Goal: Task Accomplishment & Management: Complete application form

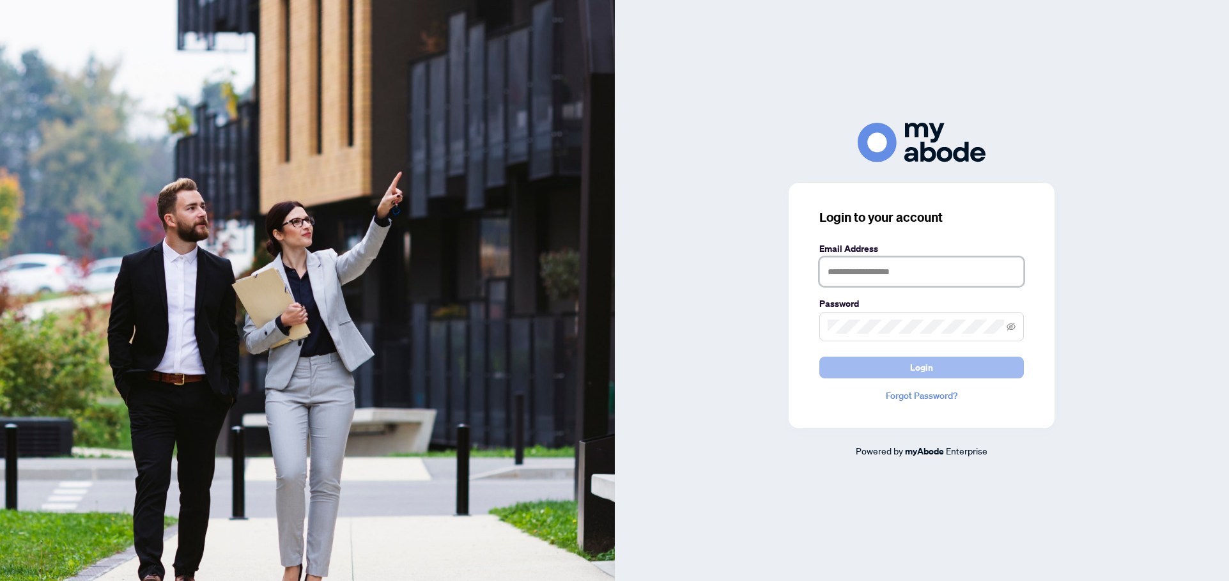
type input "**********"
click at [919, 368] on span "Login" at bounding box center [921, 367] width 23 height 20
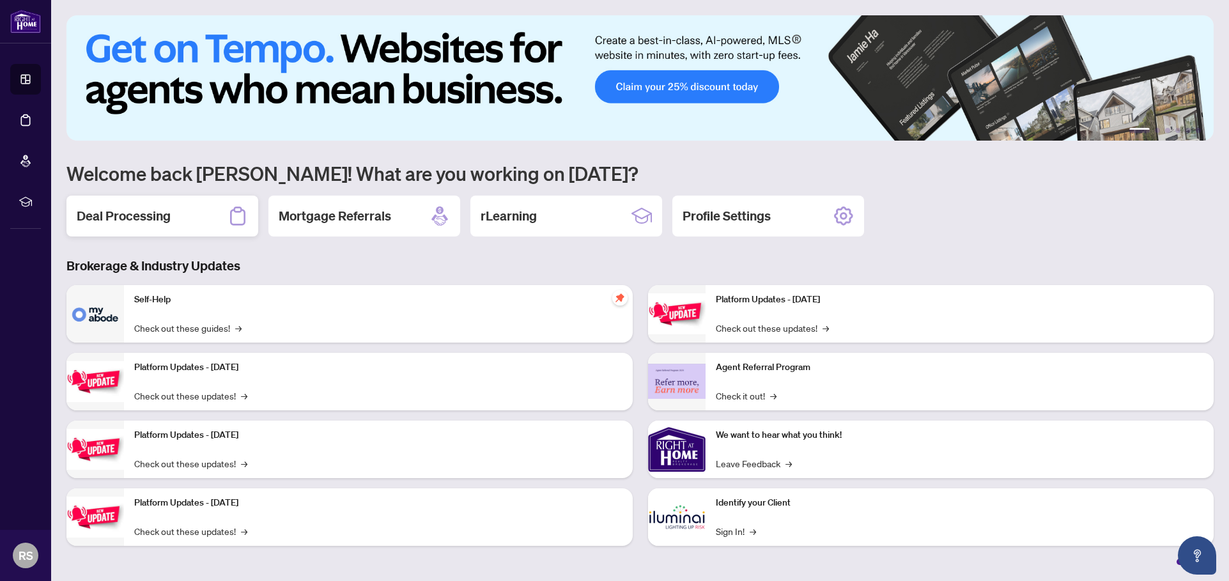
click at [107, 222] on h2 "Deal Processing" at bounding box center [124, 216] width 94 height 18
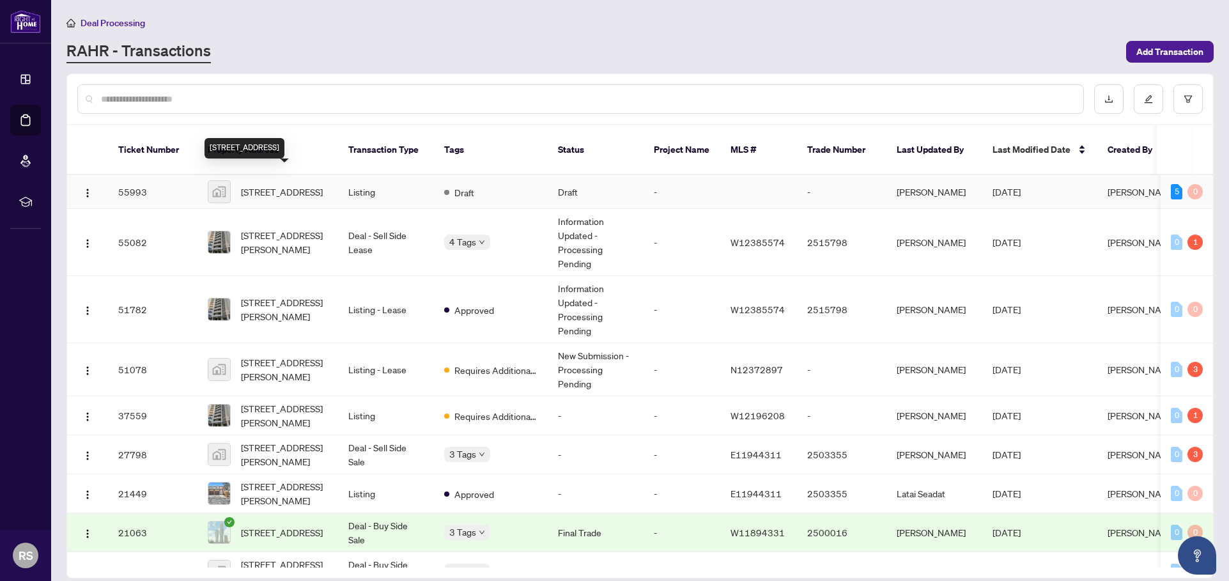
click at [260, 185] on span "[STREET_ADDRESS]" at bounding box center [282, 192] width 82 height 14
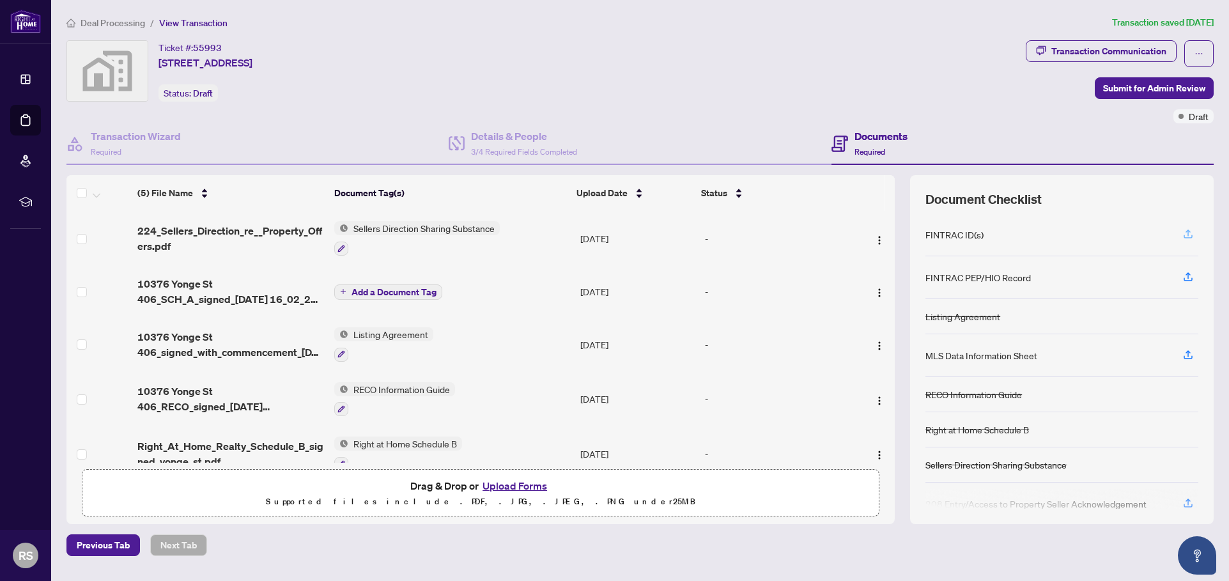
click at [1187, 235] on icon "button" at bounding box center [1188, 234] width 12 height 12
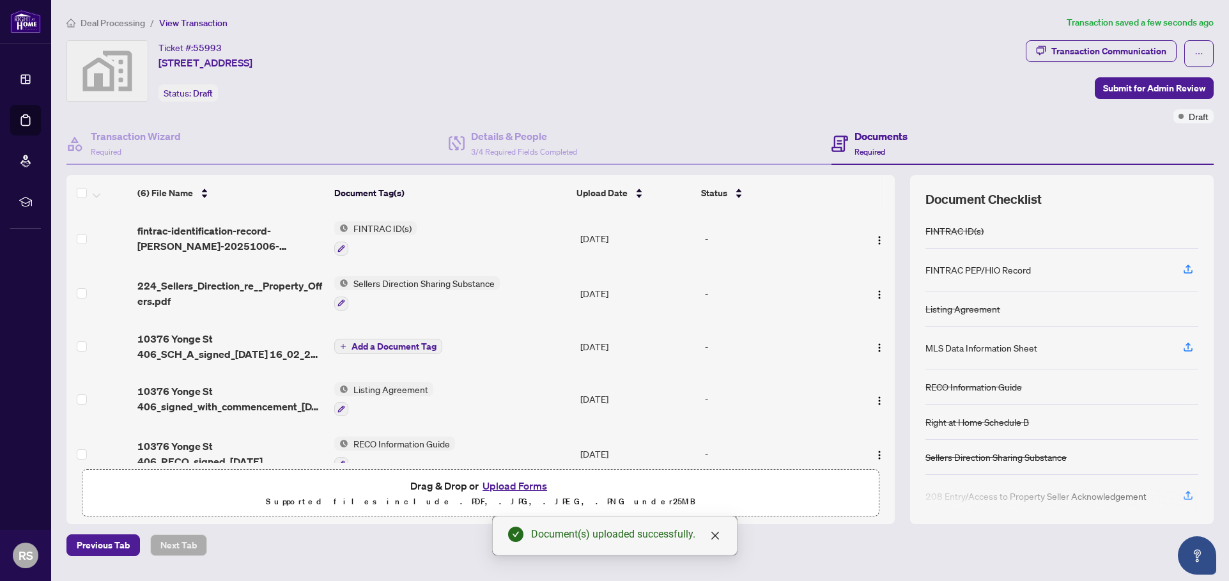
click at [502, 488] on button "Upload Forms" at bounding box center [515, 485] width 72 height 17
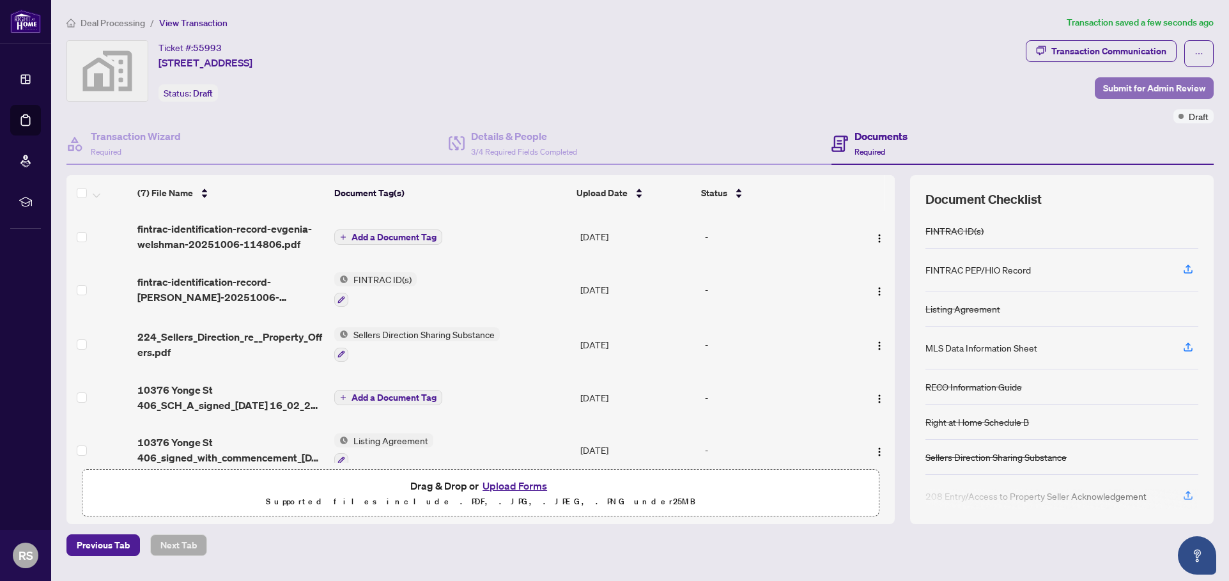
click at [1128, 90] on span "Submit for Admin Review" at bounding box center [1154, 88] width 102 height 20
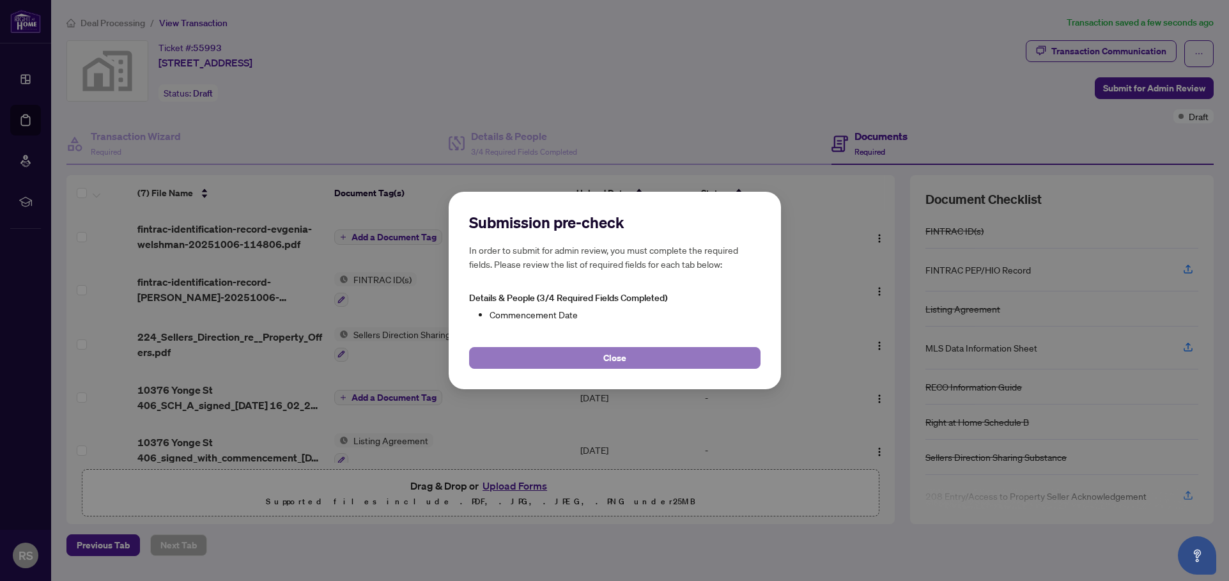
click at [610, 362] on span "Close" at bounding box center [614, 358] width 23 height 20
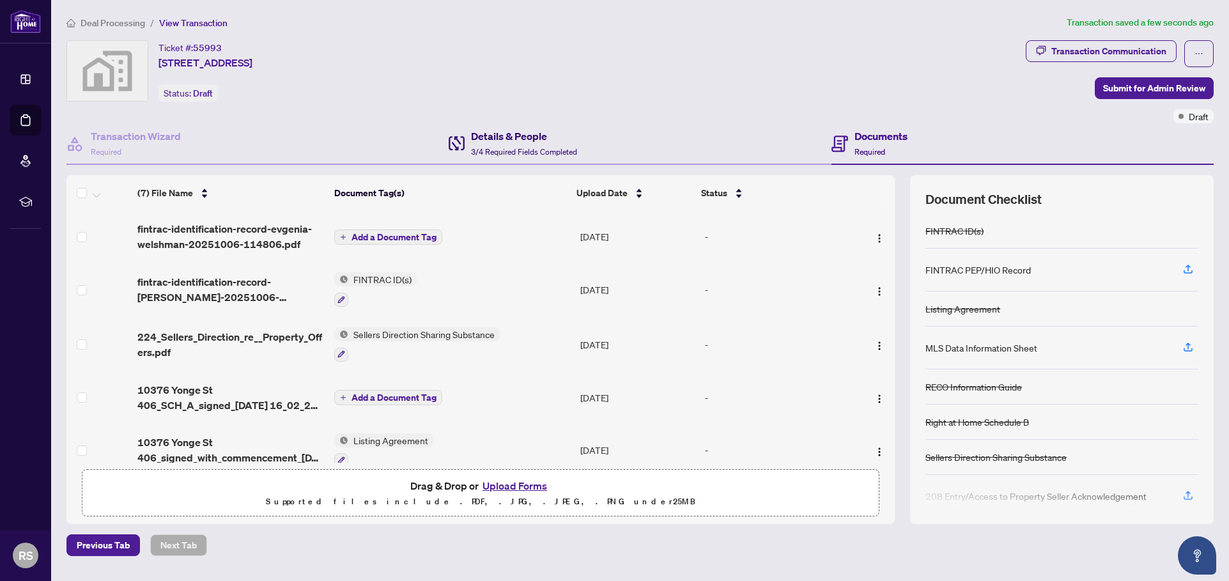
click at [506, 136] on h4 "Details & People" at bounding box center [524, 135] width 106 height 15
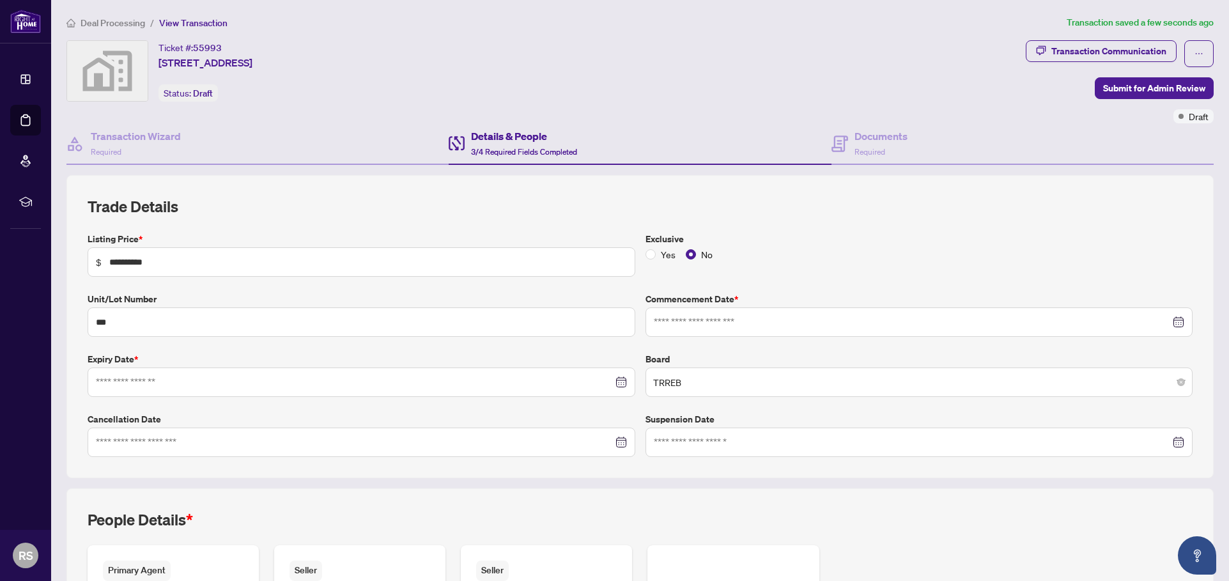
type input "**********"
click at [1171, 323] on div at bounding box center [919, 322] width 531 height 14
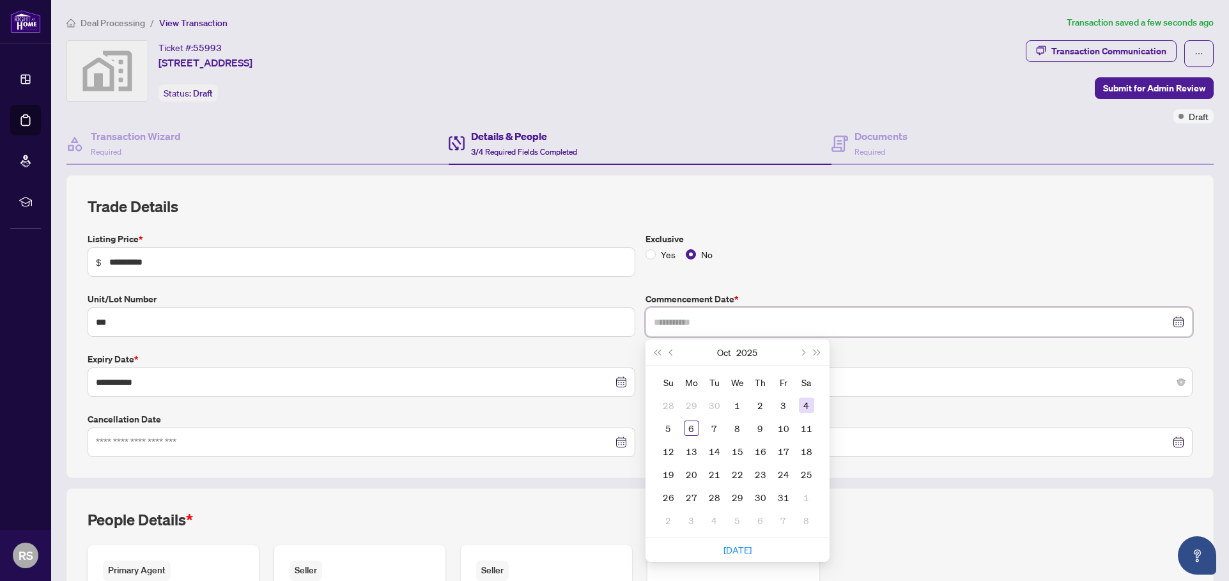
type input "**********"
click at [803, 399] on div "4" at bounding box center [806, 405] width 15 height 15
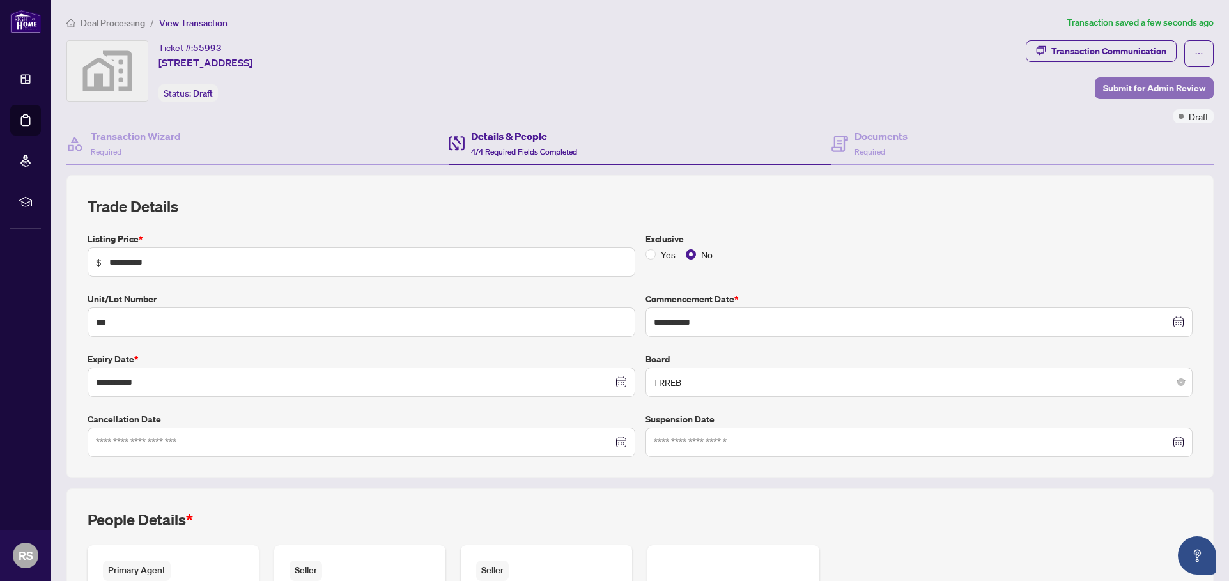
click at [1129, 89] on span "Submit for Admin Review" at bounding box center [1154, 88] width 102 height 20
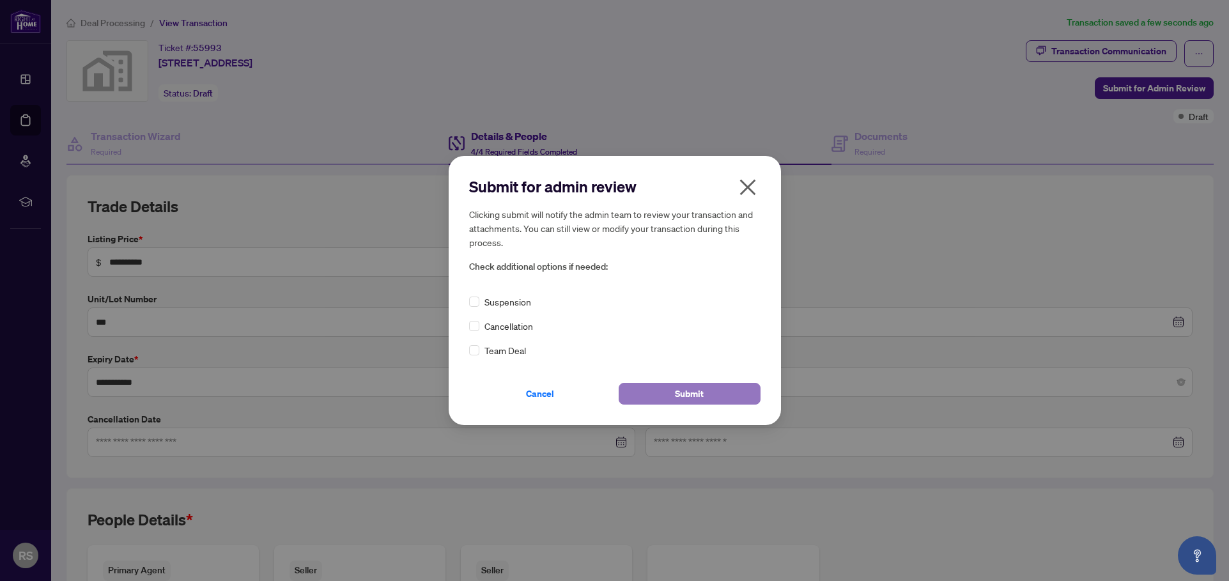
click at [693, 392] on span "Submit" at bounding box center [689, 393] width 29 height 20
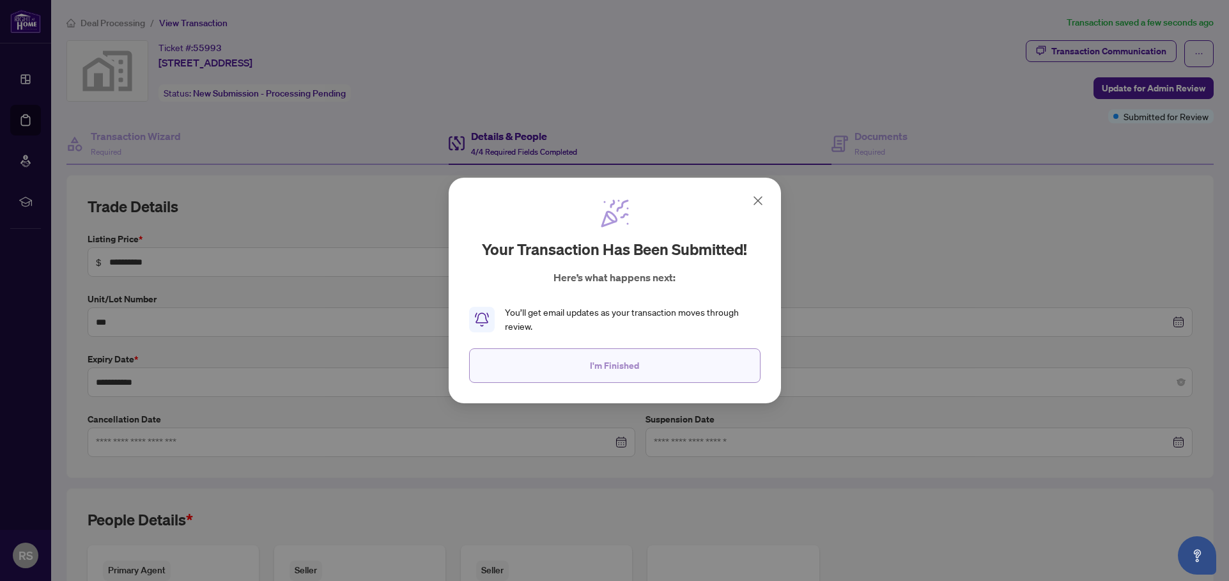
click at [612, 368] on span "I'm Finished" at bounding box center [614, 365] width 49 height 20
